Goal: Check status

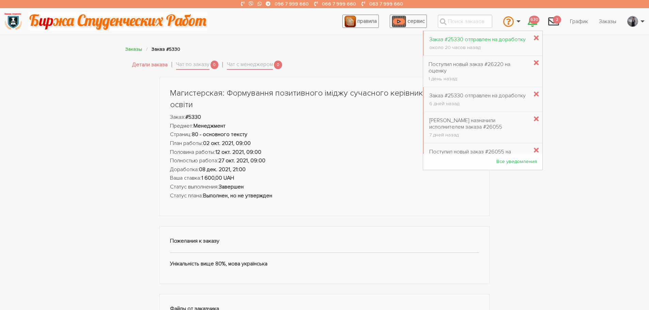
click at [513, 39] on div "Заказ #25330 отправлен на доработку" at bounding box center [477, 39] width 96 height 6
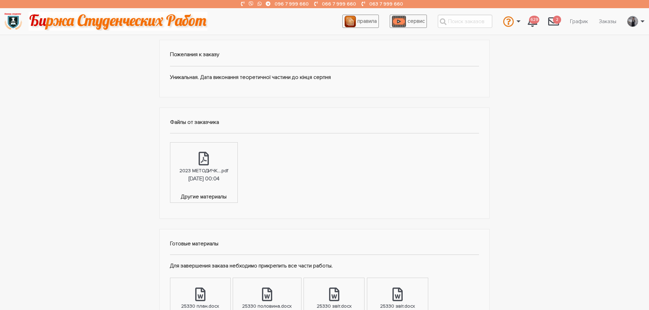
scroll to position [170, 0]
